Goal: Information Seeking & Learning: Find specific fact

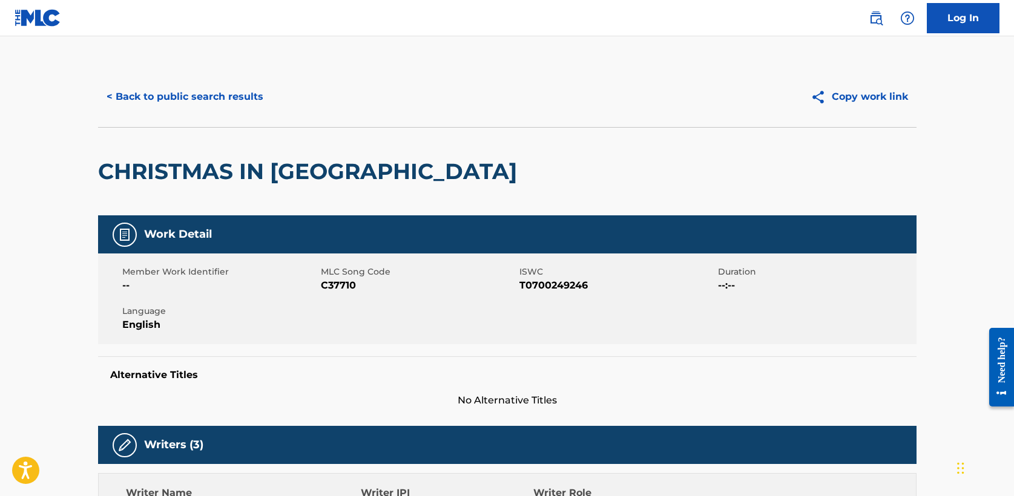
click at [184, 94] on button "< Back to public search results" at bounding box center [185, 97] width 174 height 30
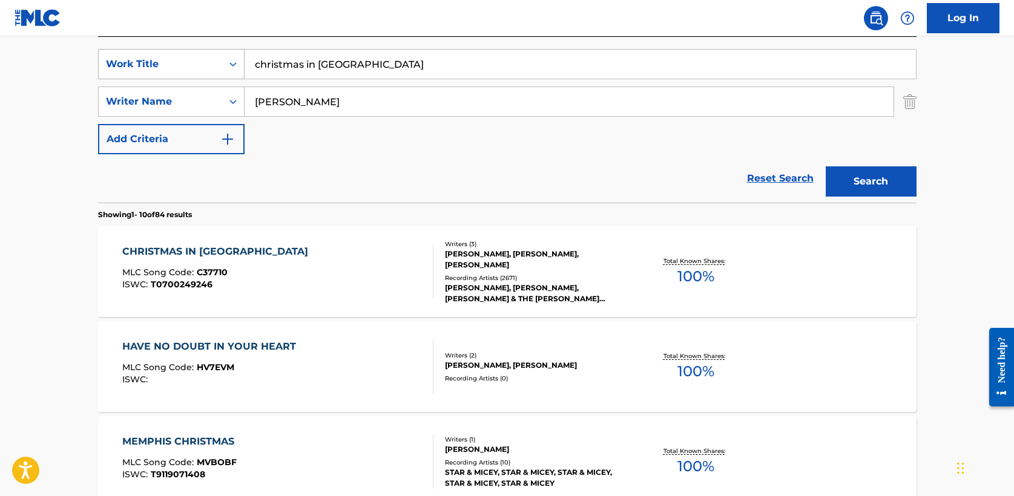
drag, startPoint x: 377, startPoint y: 64, endPoint x: 131, endPoint y: 62, distance: 245.8
click at [131, 62] on div "SearchWithCriteria5a2173f0-7a6b-48a5-aaeb-ae2f49c14e6e Work Title christmas in …" at bounding box center [507, 64] width 818 height 30
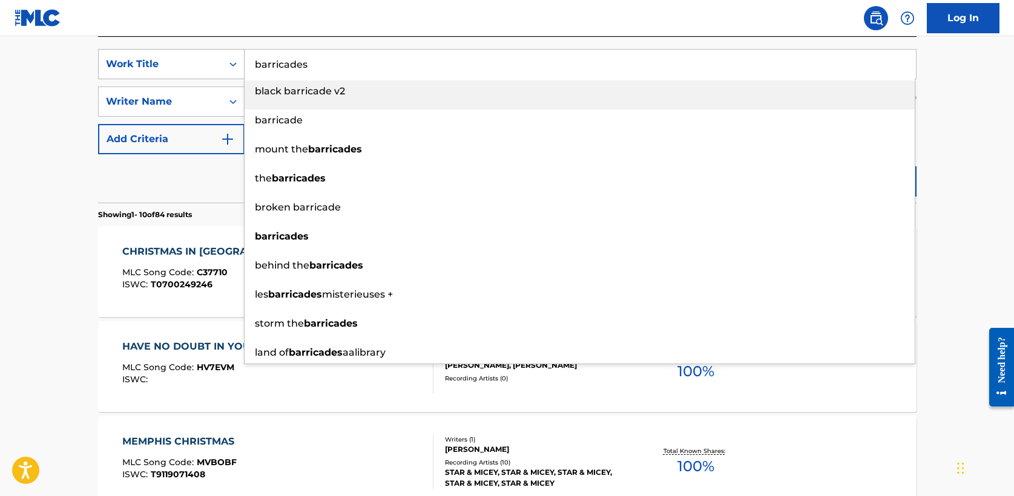
type input "barricades"
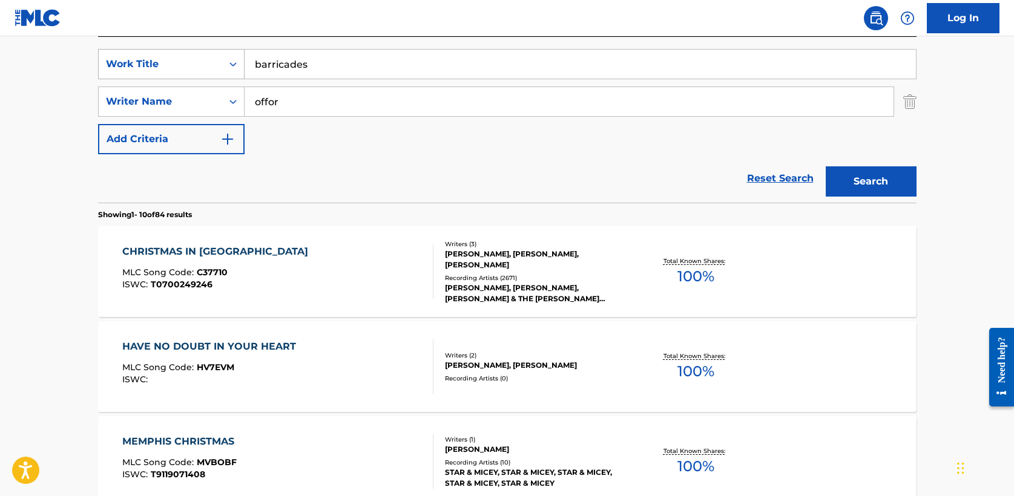
type input "offor"
click at [826, 166] on button "Search" at bounding box center [871, 181] width 91 height 30
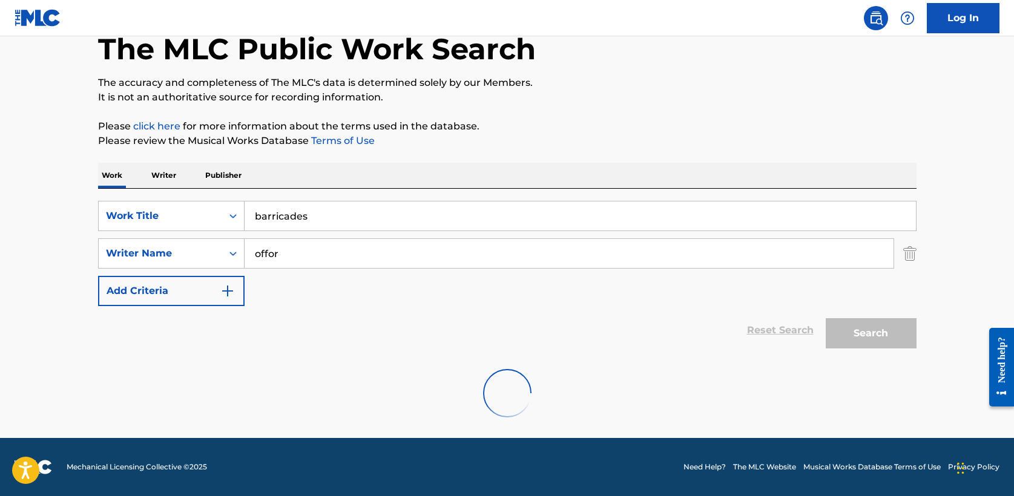
scroll to position [162, 0]
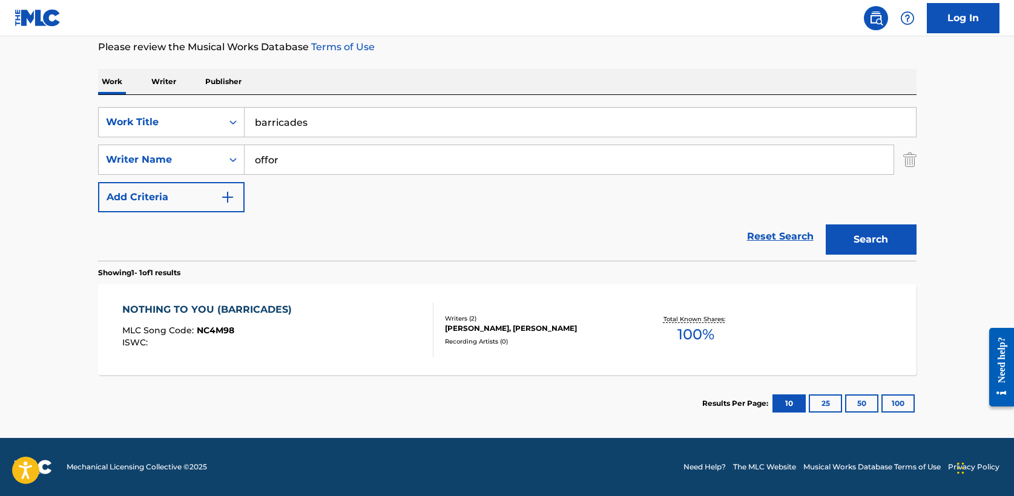
click at [244, 308] on div "NOTHING TO YOU (BARRICADES)" at bounding box center [210, 310] width 176 height 15
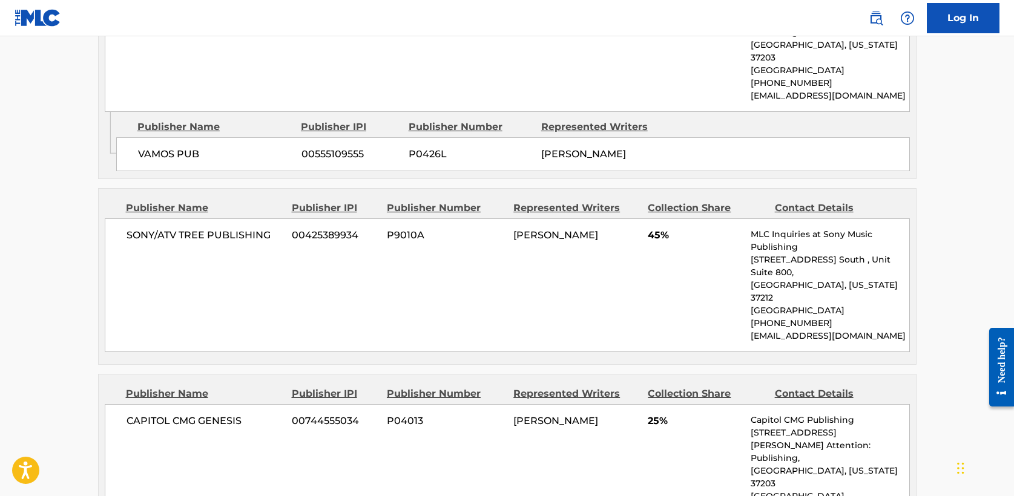
scroll to position [748, 0]
